Goal: Task Accomplishment & Management: Complete application form

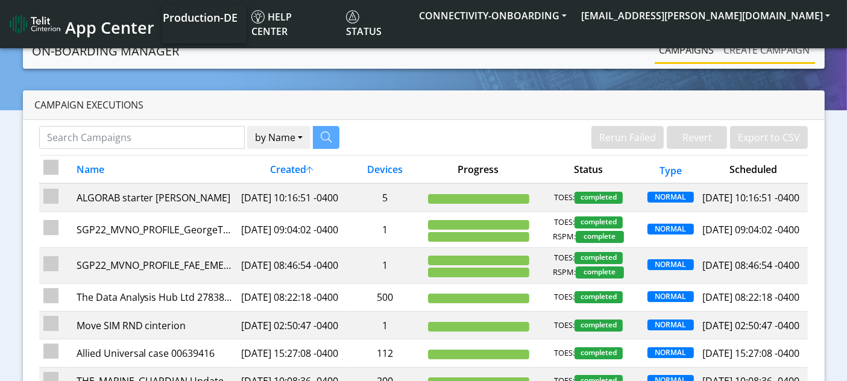
click at [764, 49] on link "Create campaign" at bounding box center [767, 50] width 96 height 24
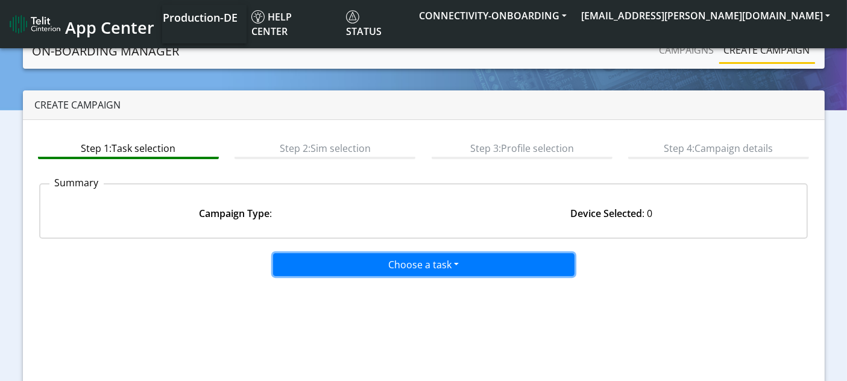
click at [391, 100] on button "Choose a task" at bounding box center [423, 264] width 301 height 23
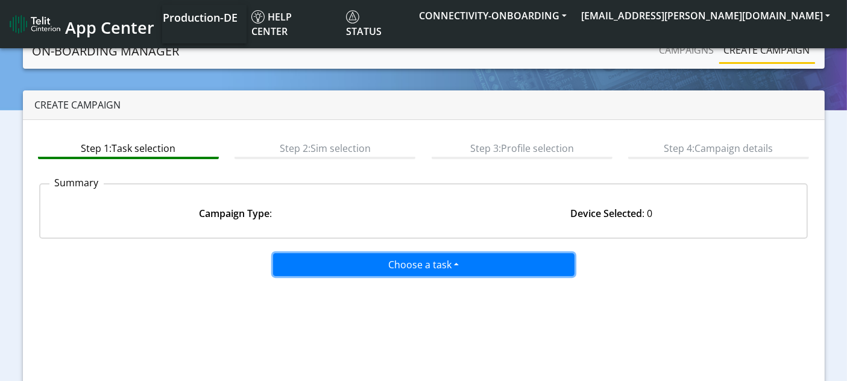
click at [354, 100] on button "Choose a task" at bounding box center [423, 264] width 301 height 23
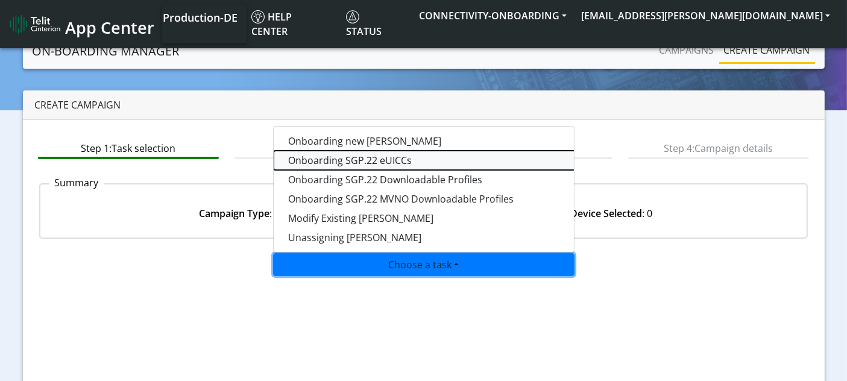
click at [361, 100] on tasksgp22eUICC-dropdown "Onboarding SGP.22 eUICCs" at bounding box center [424, 160] width 301 height 19
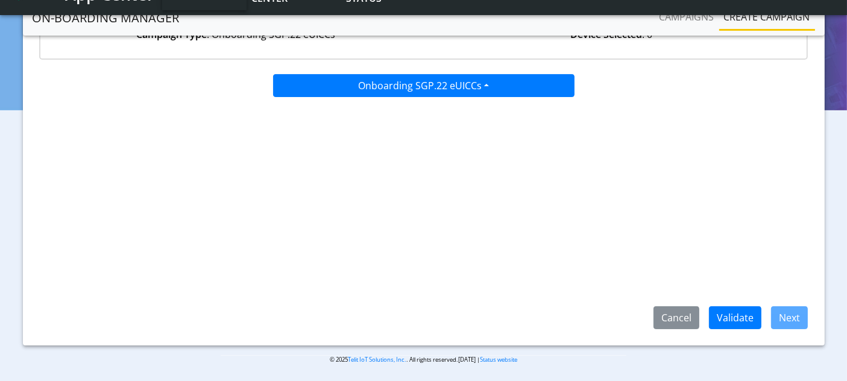
scroll to position [147, 0]
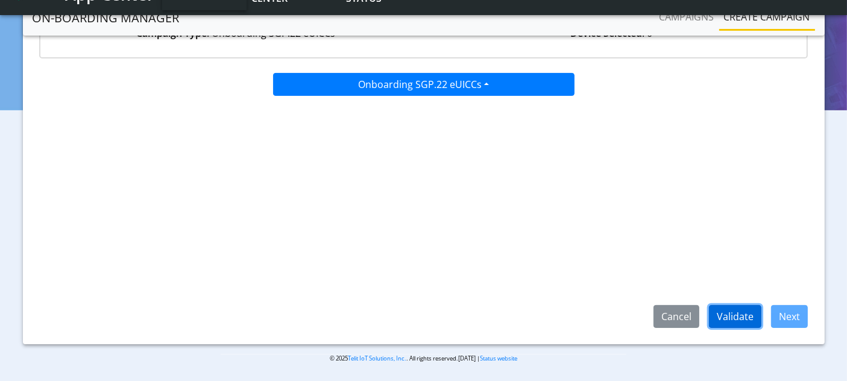
click at [732, 100] on button "Validate" at bounding box center [735, 316] width 52 height 23
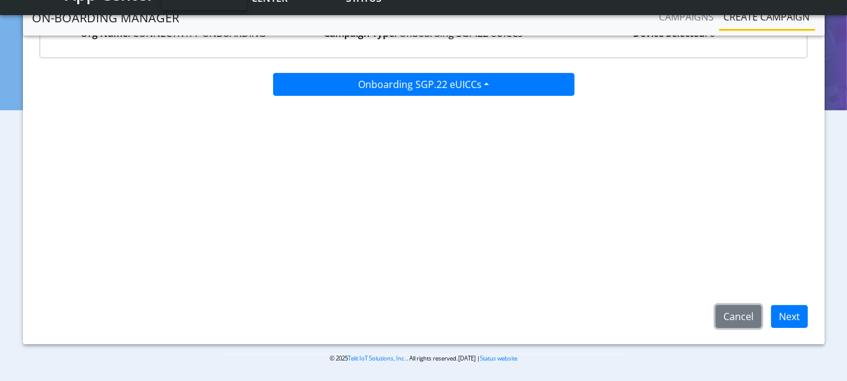
click at [732, 100] on button "Cancel" at bounding box center [739, 316] width 46 height 23
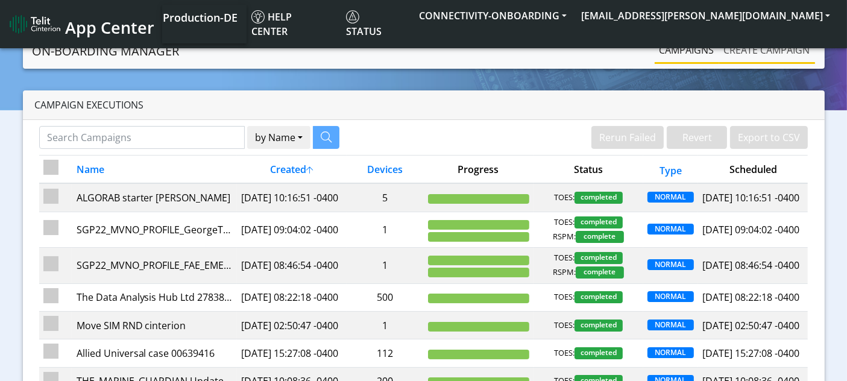
click at [759, 49] on link "Create campaign" at bounding box center [767, 50] width 96 height 24
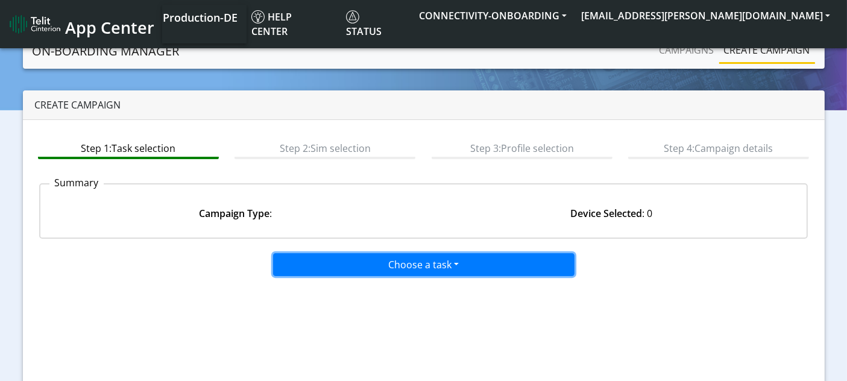
click at [423, 100] on button "Choose a task" at bounding box center [423, 264] width 301 height 23
